Goal: Task Accomplishment & Management: Use online tool/utility

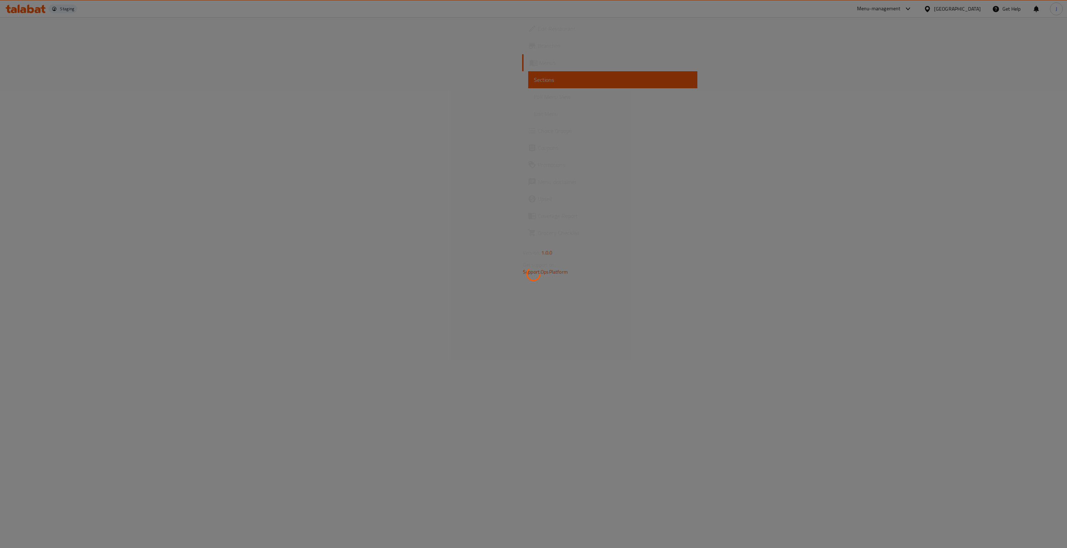
click at [44, 66] on div at bounding box center [533, 274] width 1067 height 548
click at [29, 61] on div at bounding box center [533, 274] width 1067 height 548
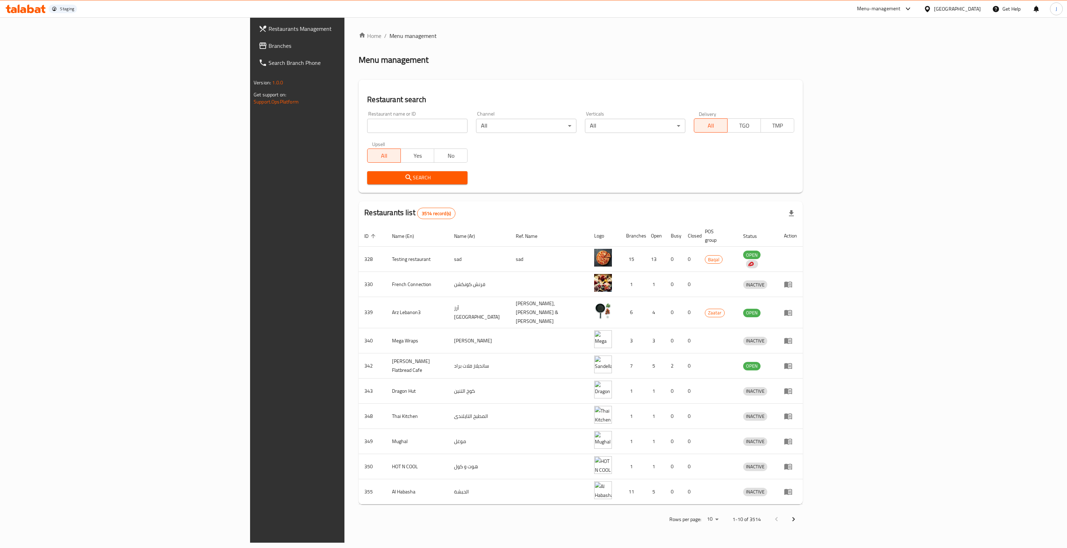
click at [269, 49] on span "Branches" at bounding box center [346, 46] width 154 height 9
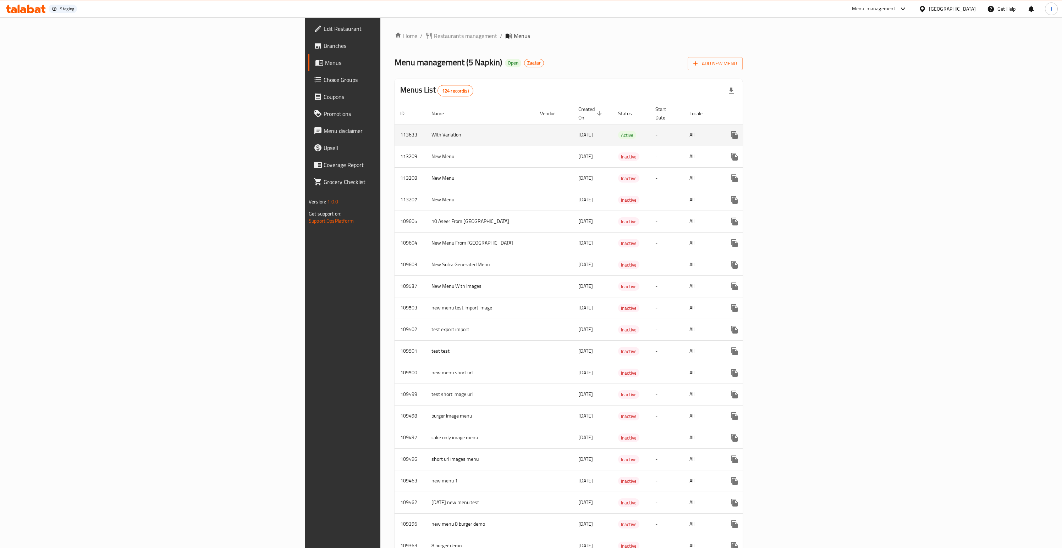
click at [789, 132] on icon "enhanced table" at bounding box center [785, 135] width 6 height 6
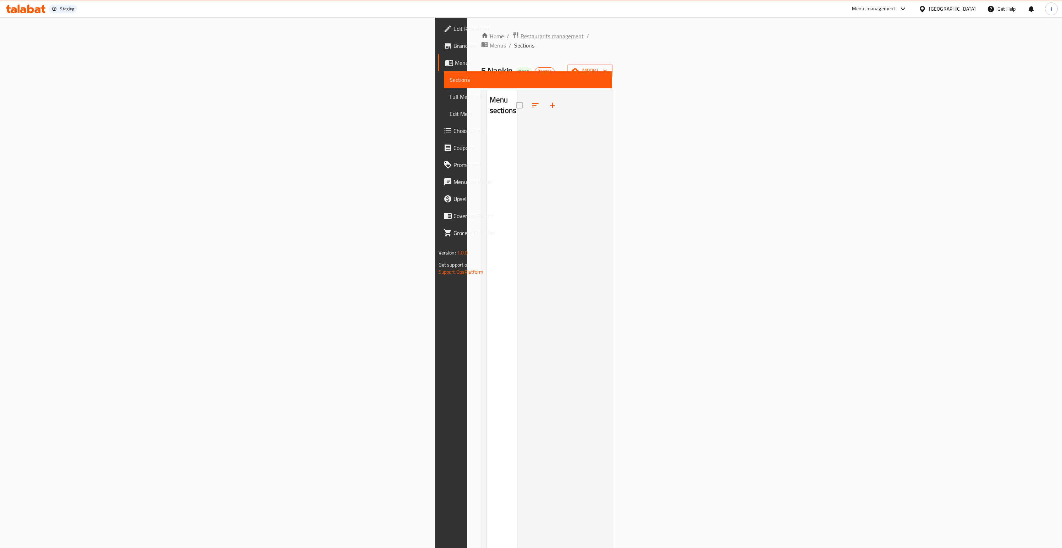
click at [520, 39] on span "Restaurants management" at bounding box center [551, 36] width 63 height 9
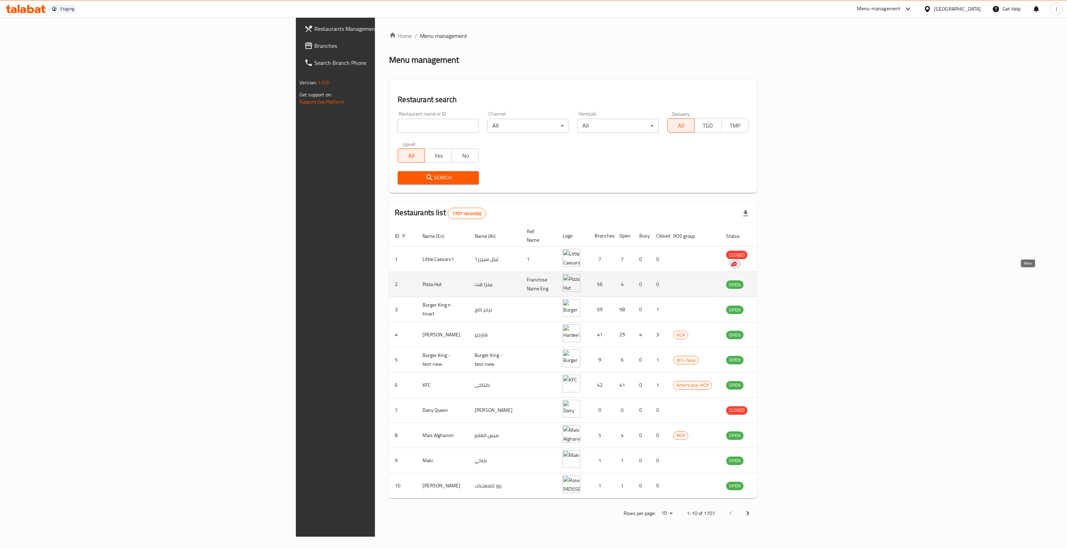
click at [772, 280] on icon "enhanced table" at bounding box center [767, 284] width 9 height 9
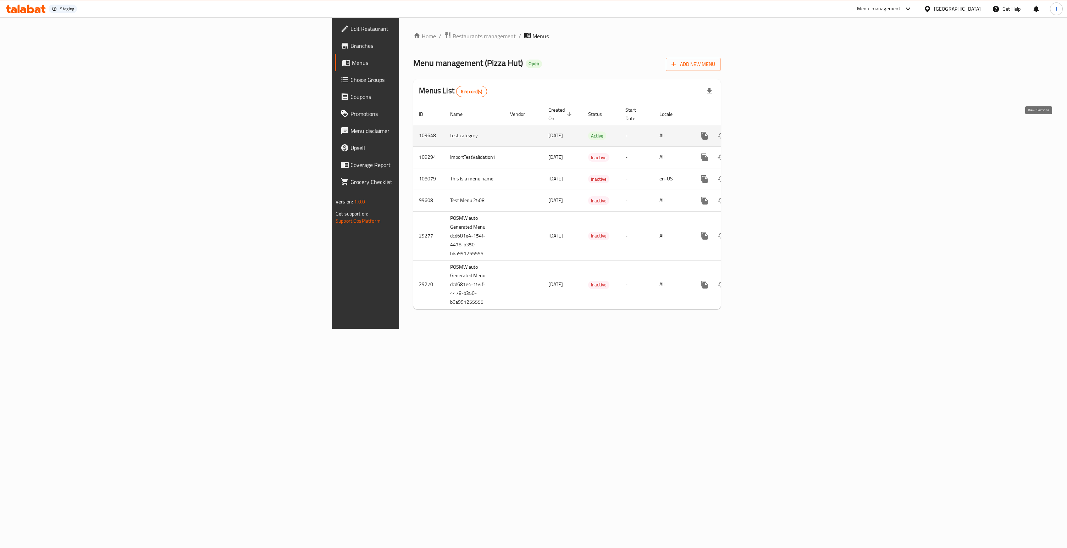
click at [760, 132] on icon "enhanced table" at bounding box center [755, 136] width 9 height 9
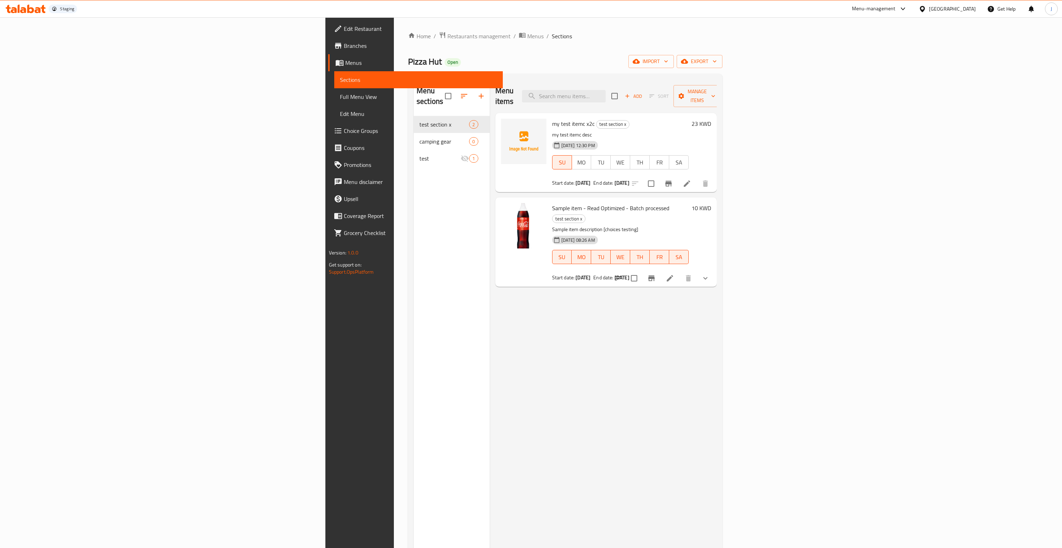
click at [680, 272] on li at bounding box center [670, 278] width 20 height 13
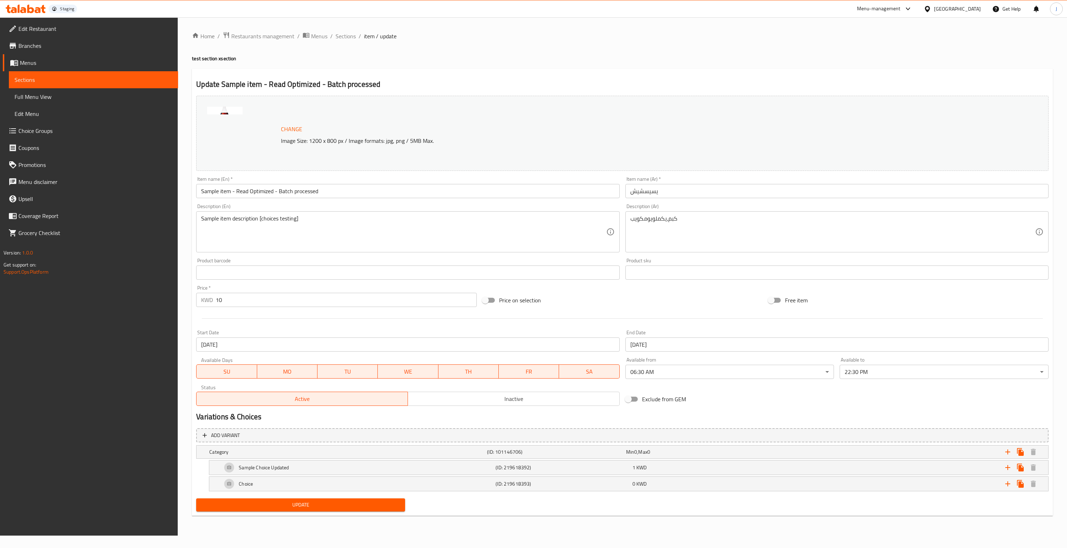
click at [764, 372] on body "​ Staging Menu-management Kuwait Get Help J Edit Restaurant Branches Menus Sect…" at bounding box center [533, 282] width 1067 height 531
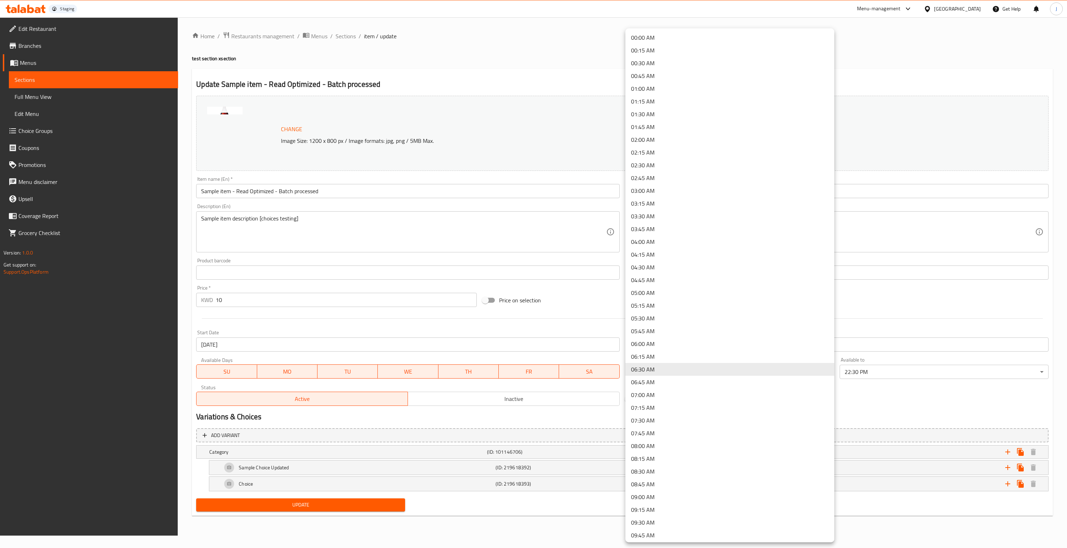
click at [750, 348] on li "06:00 AM" at bounding box center [729, 344] width 209 height 13
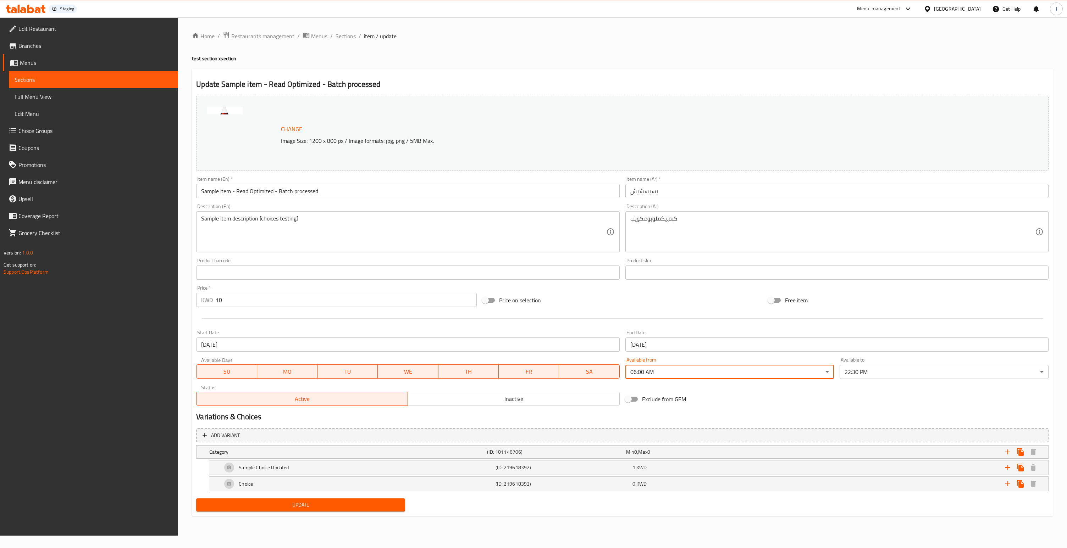
click at [311, 505] on span "Update" at bounding box center [301, 505] width 198 height 9
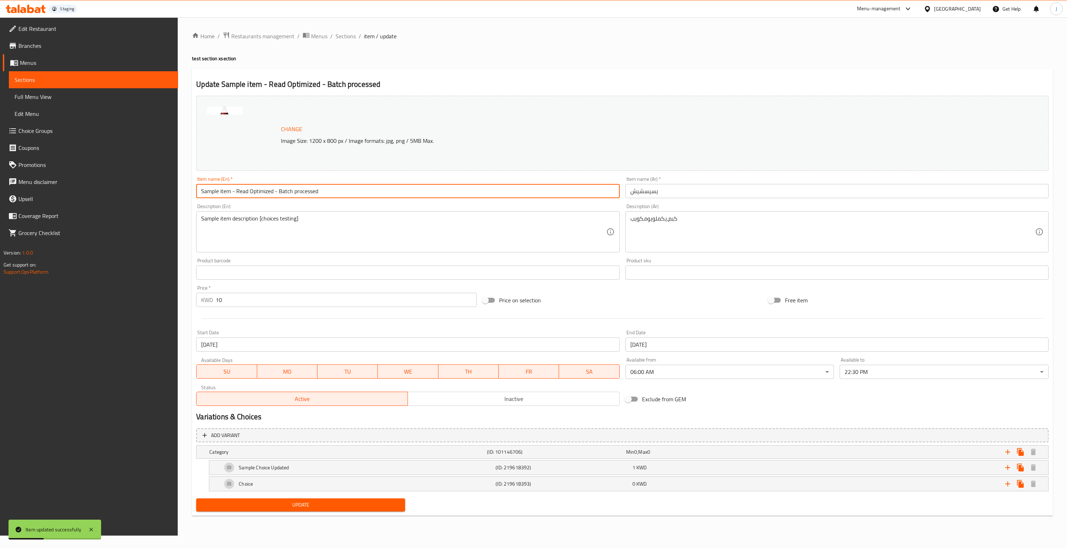
drag, startPoint x: 274, startPoint y: 192, endPoint x: 338, endPoint y: 194, distance: 63.5
click at [338, 194] on input "Sample item - Read Optimized - Batch processed" at bounding box center [407, 191] width 423 height 14
drag, startPoint x: 232, startPoint y: 192, endPoint x: 338, endPoint y: 191, distance: 106.1
click at [338, 191] on input "Sample item - Read Optimized - Batch processed" at bounding box center [407, 191] width 423 height 14
click at [196, 499] on button "Update" at bounding box center [300, 505] width 209 height 13
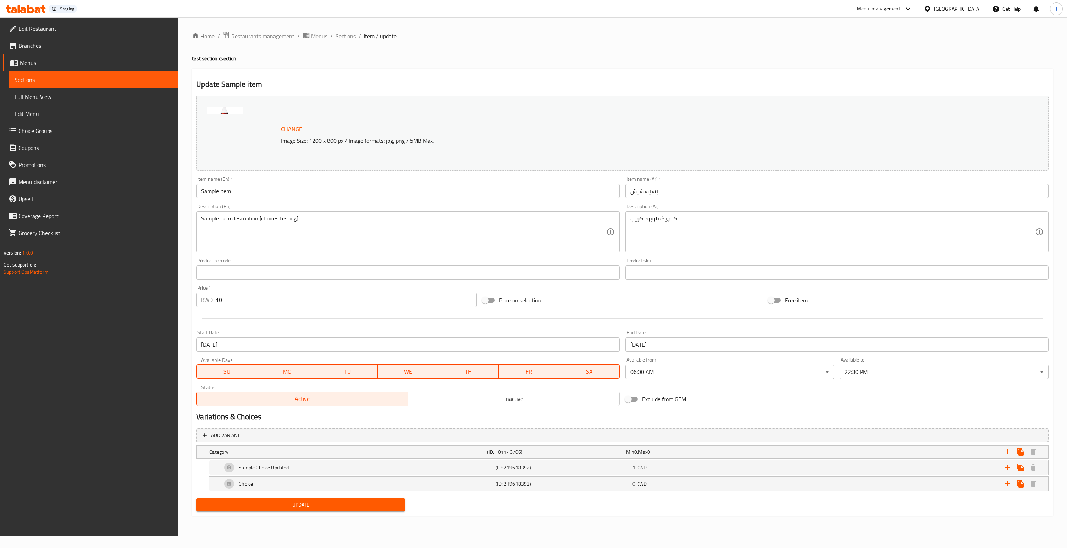
click at [321, 191] on input "Sample item" at bounding box center [407, 191] width 423 height 14
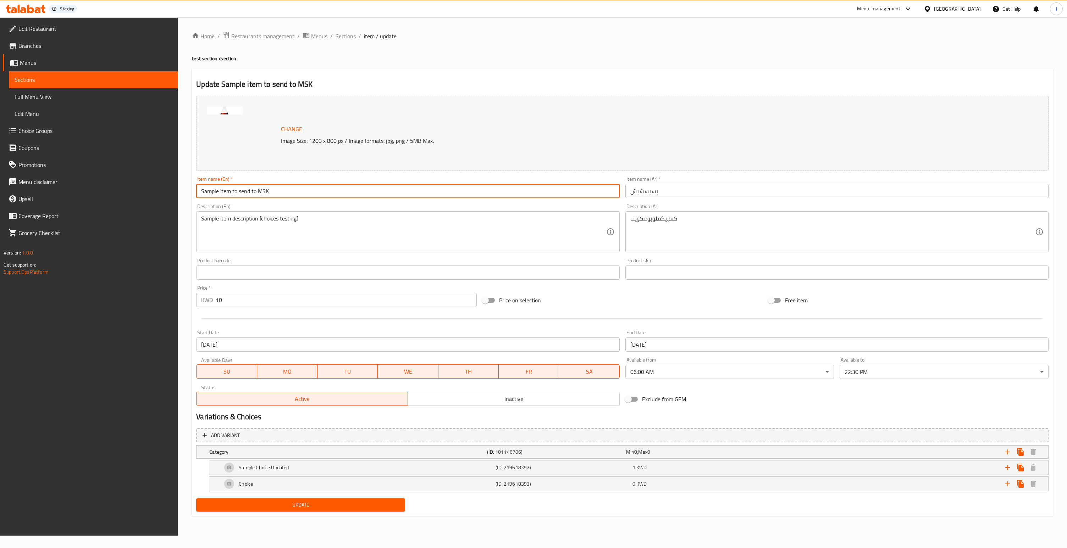
type input "Sample item to send to MSK"
click at [323, 503] on span "Update" at bounding box center [301, 505] width 198 height 9
